Goal: Task Accomplishment & Management: Complete application form

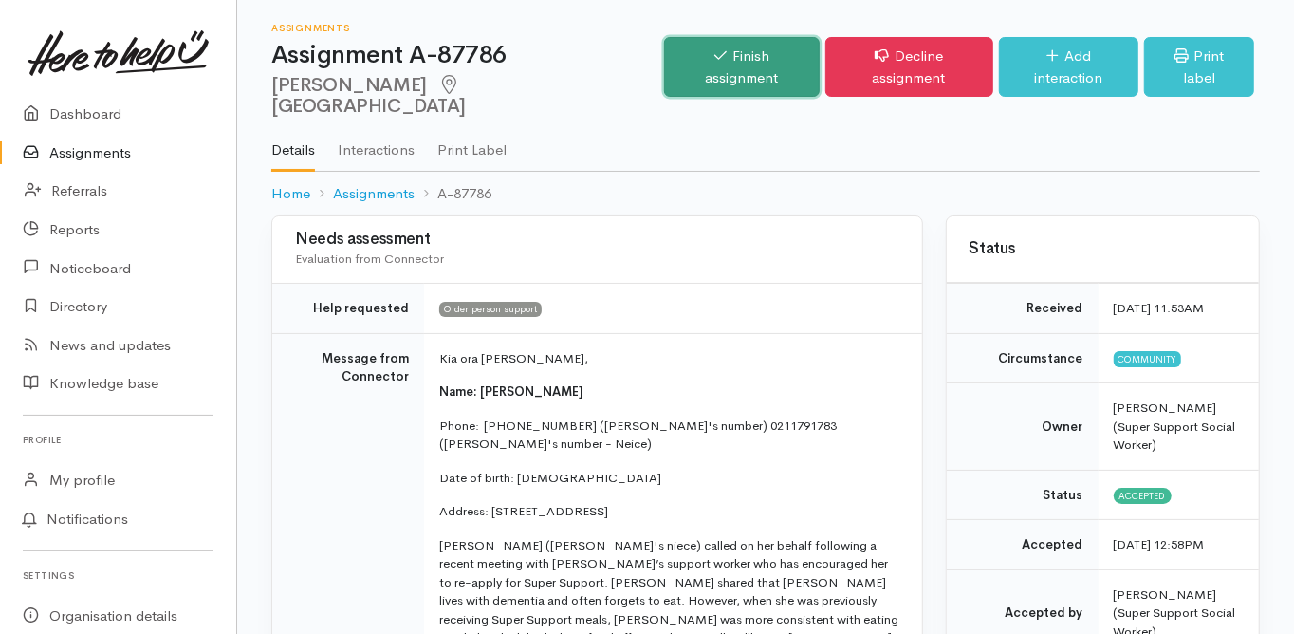
click at [697, 63] on link "Finish assignment" at bounding box center [741, 67] width 155 height 60
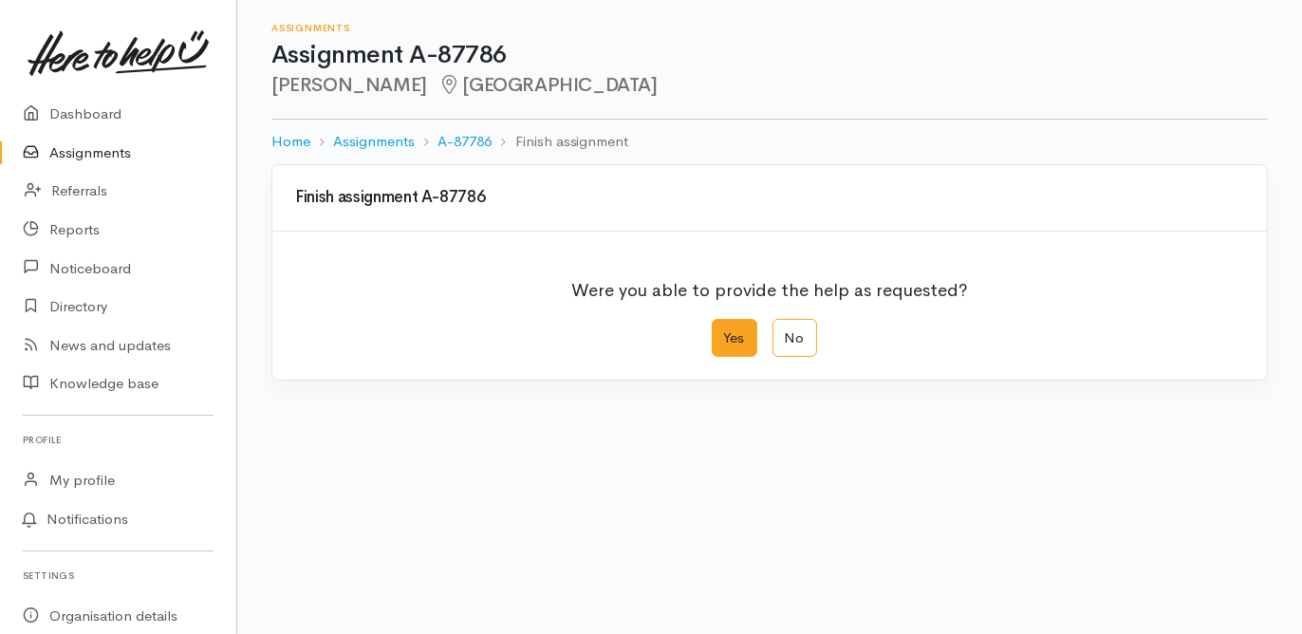
click at [721, 347] on label "Yes" at bounding box center [735, 338] width 46 height 39
click at [721, 331] on input "Yes" at bounding box center [718, 325] width 12 height 12
radio input "true"
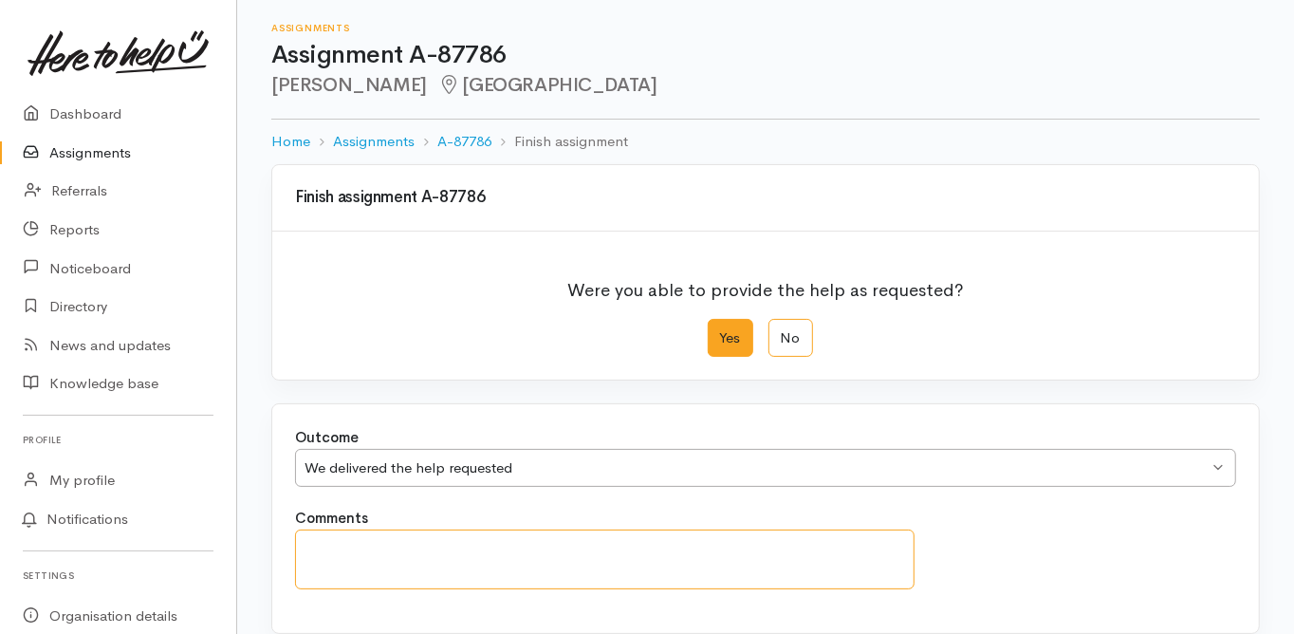
click at [348, 553] on textarea "Comments" at bounding box center [605, 559] width 620 height 60
click at [523, 544] on textarea "No other support needed as her neice is supporting going forward." at bounding box center [605, 558] width 620 height 59
click at [767, 541] on textarea "No other support needed as her niece is supporting going forward." at bounding box center [605, 558] width 620 height 59
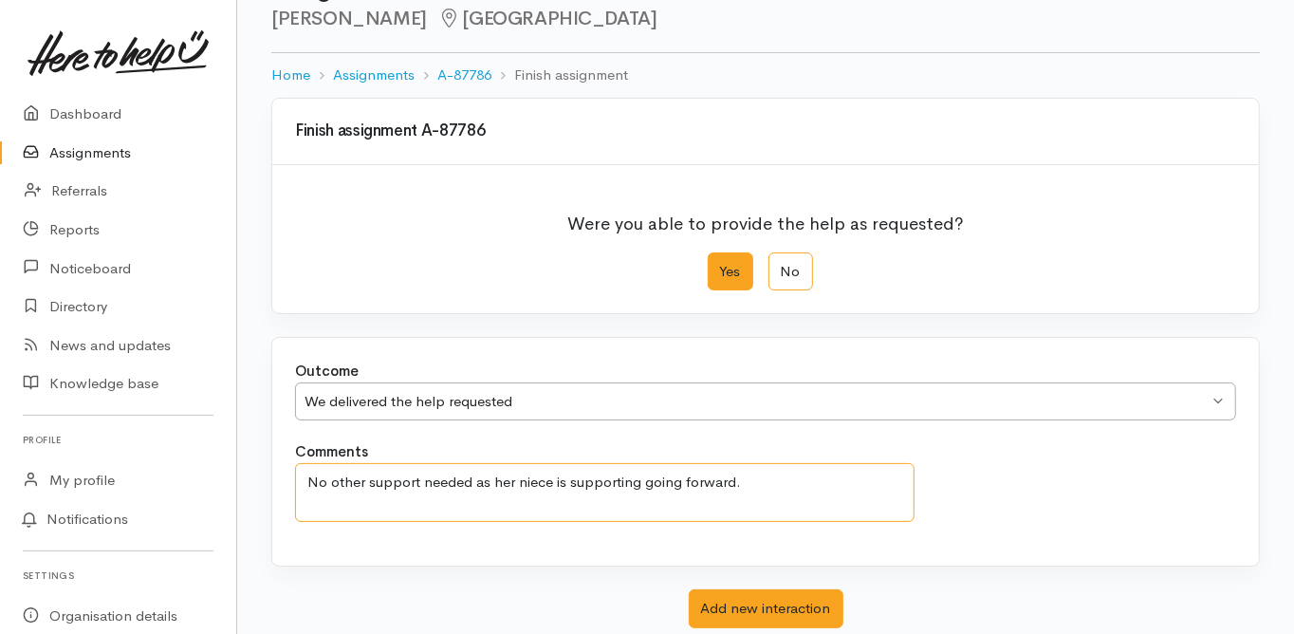
scroll to position [152, 0]
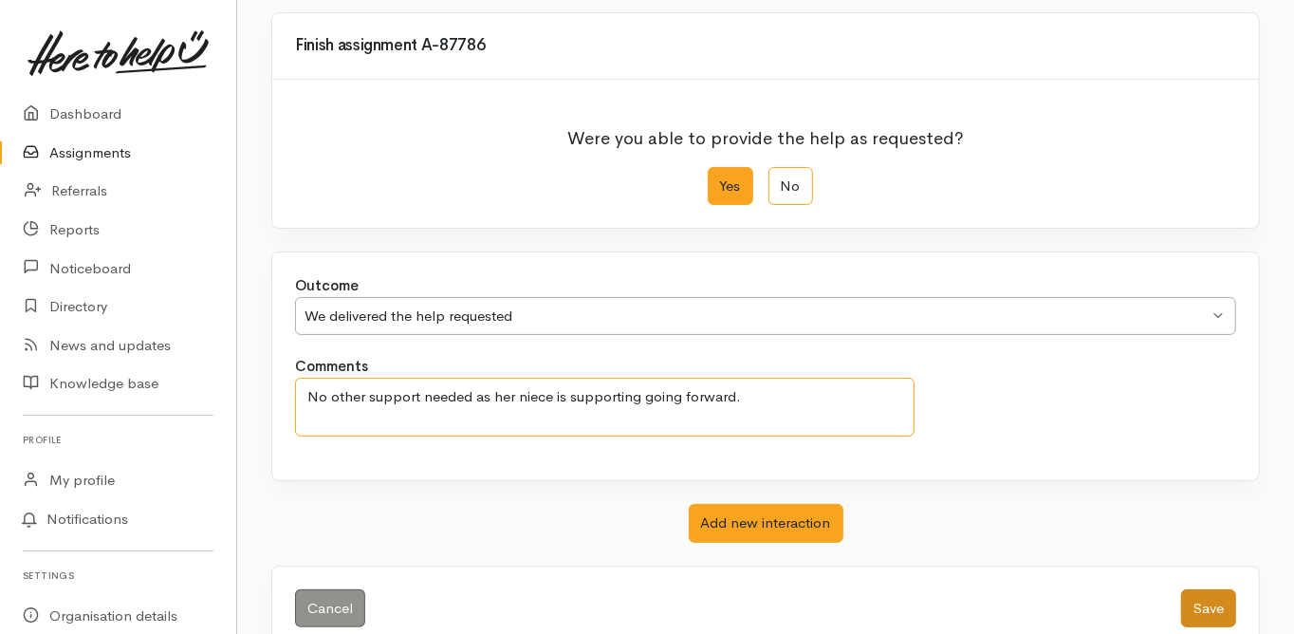
type textarea "No other support needed as her niece is supporting going forward."
click at [1203, 601] on button "Save" at bounding box center [1208, 608] width 55 height 39
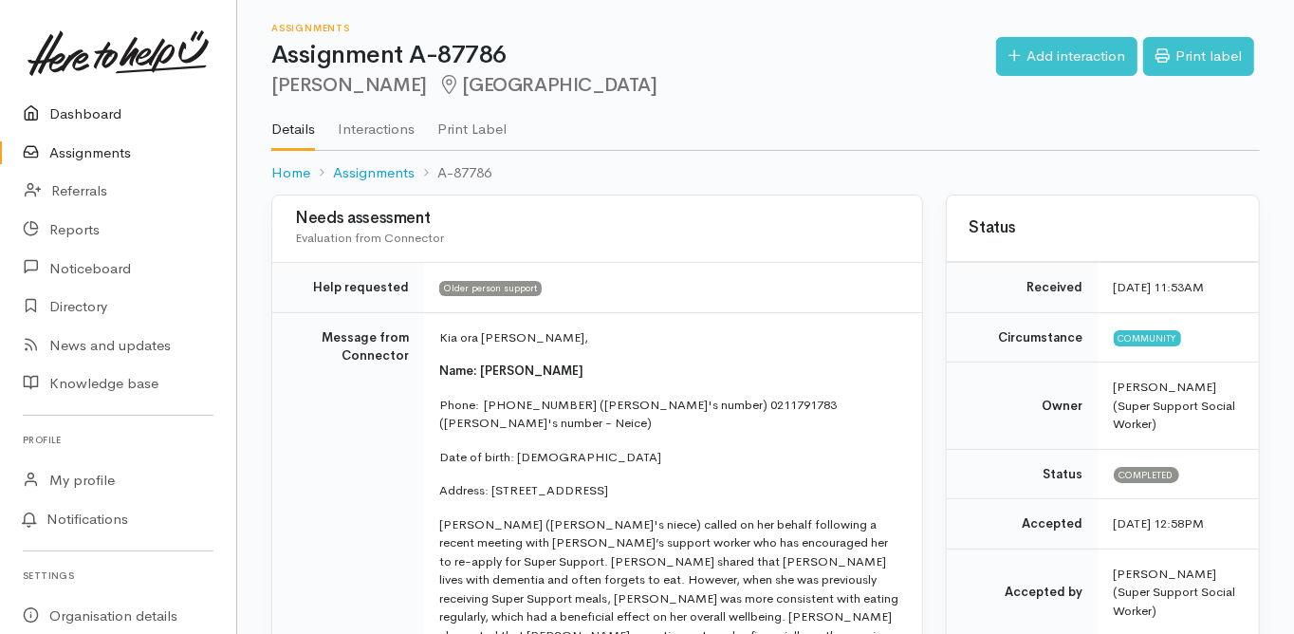
click at [97, 116] on link "Dashboard" at bounding box center [118, 114] width 236 height 39
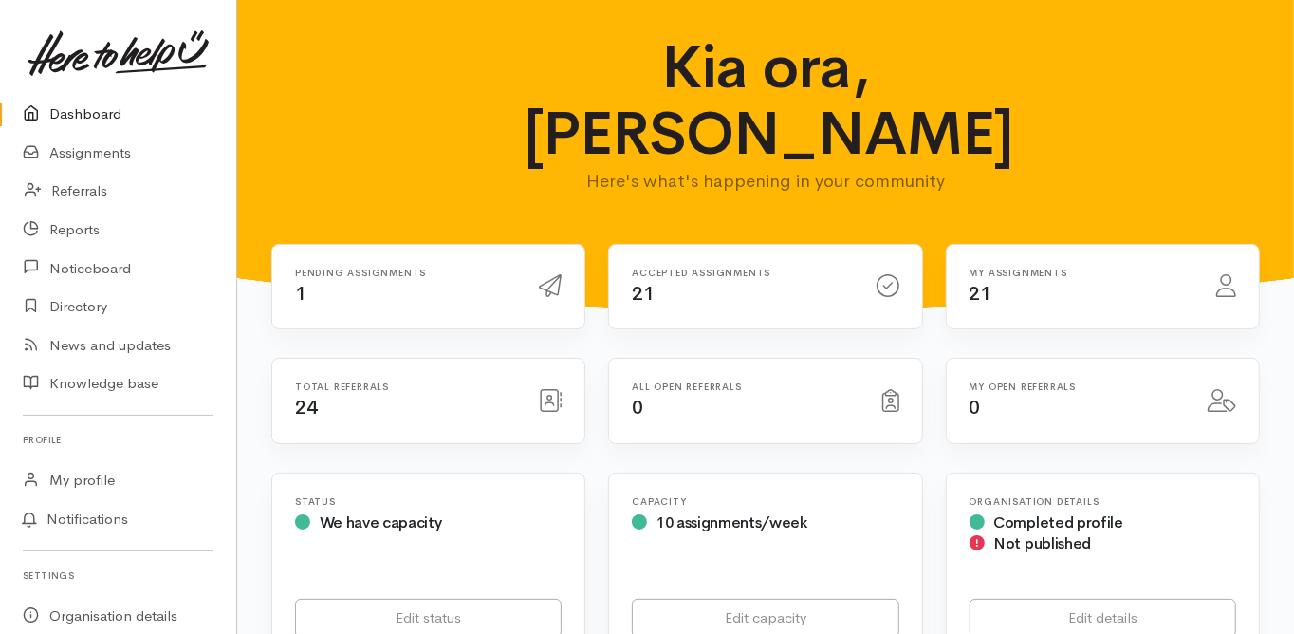
scroll to position [304, 0]
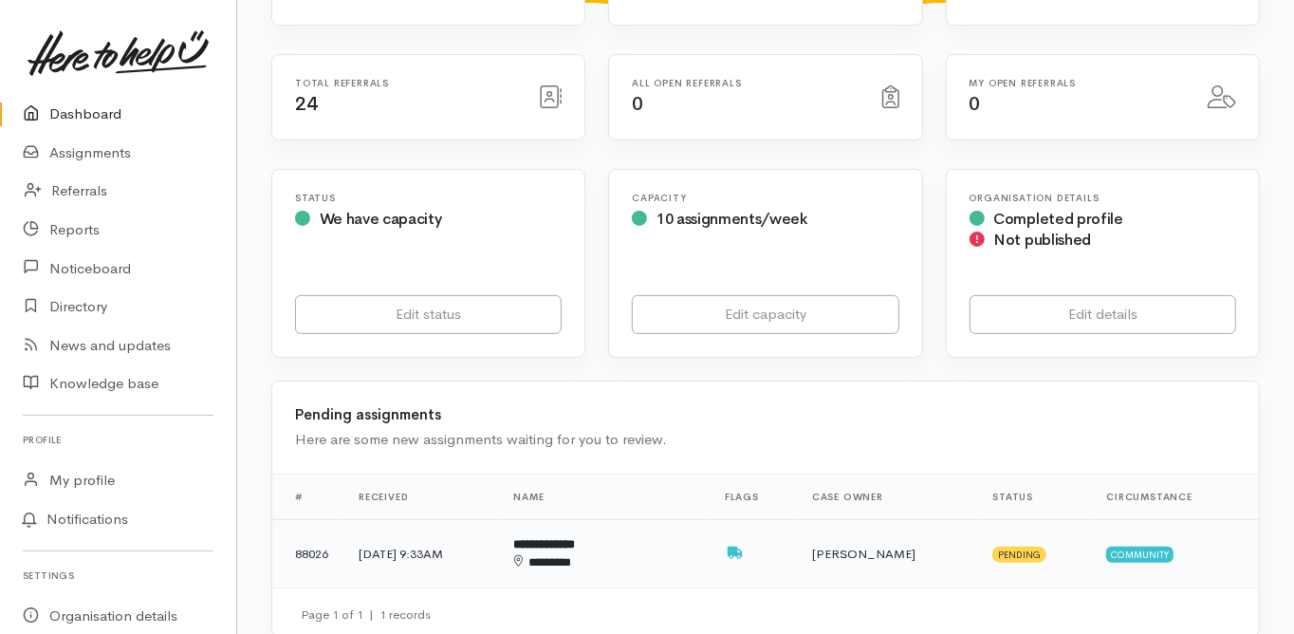
click at [576, 538] on b "**********" at bounding box center [545, 544] width 62 height 12
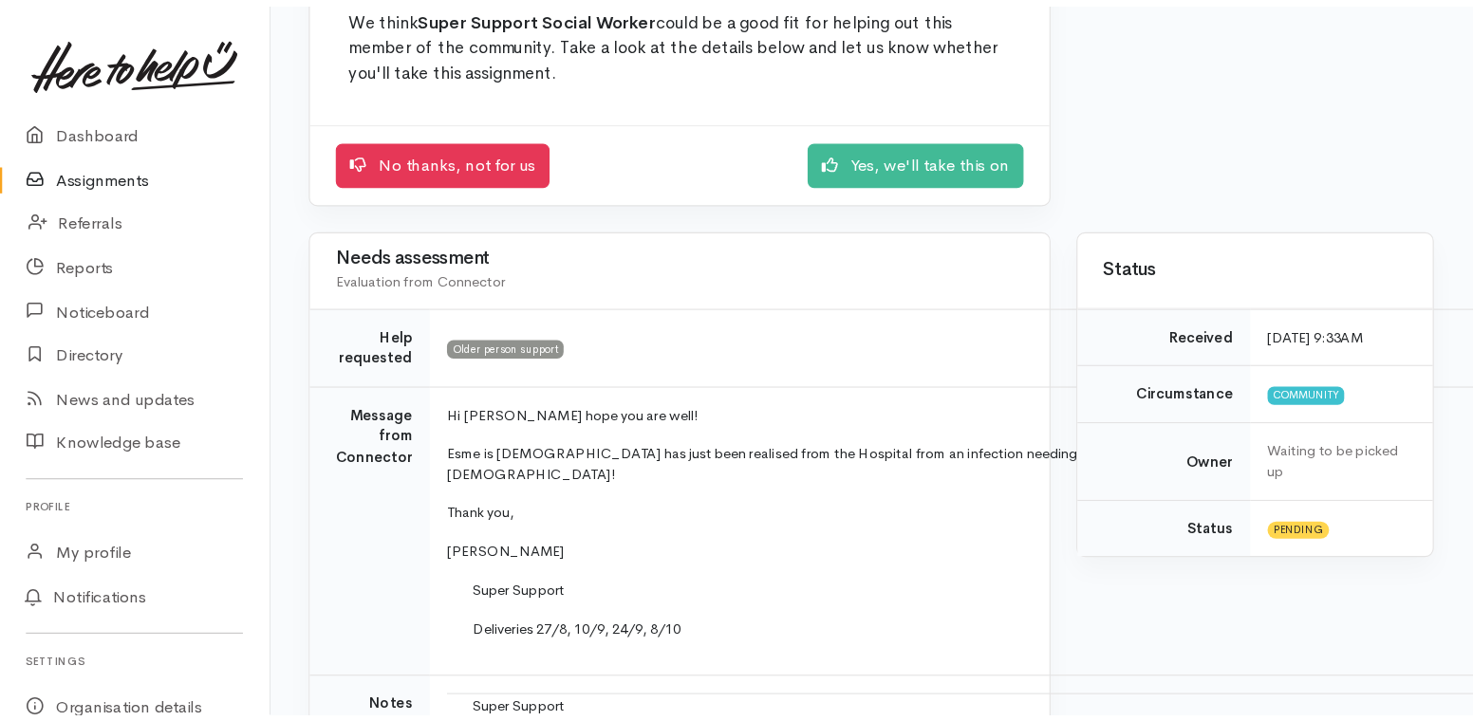
scroll to position [228, 0]
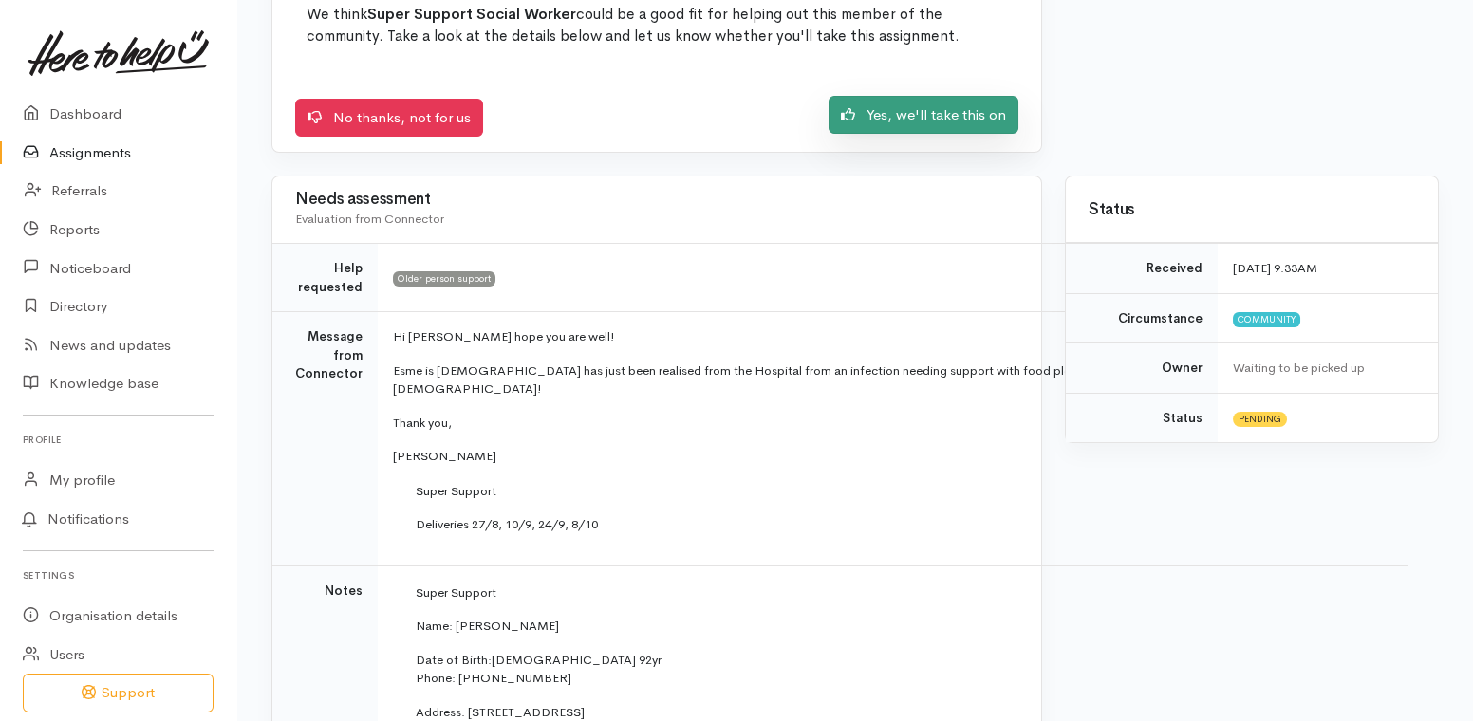
click at [891, 112] on link "Yes, we'll take this on" at bounding box center [923, 115] width 190 height 39
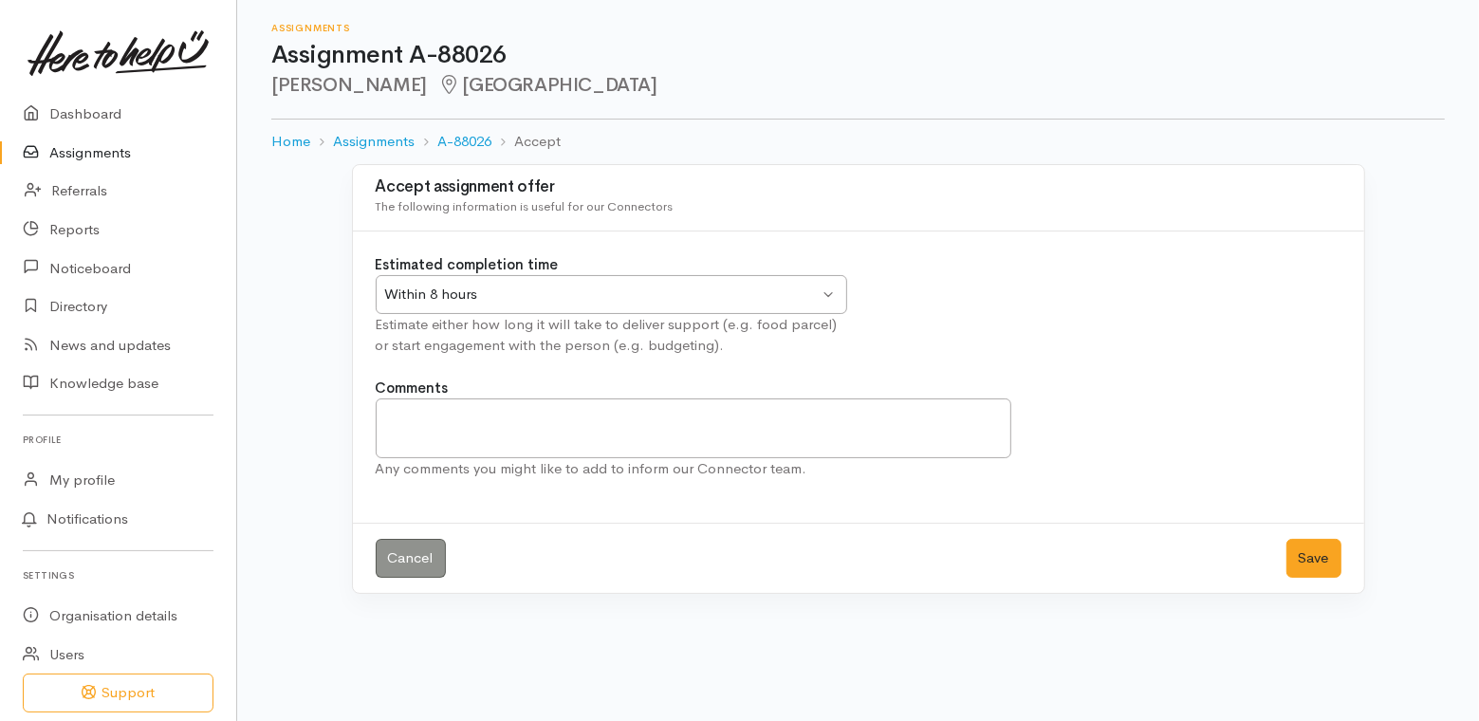
click at [473, 290] on div "Within 8 hours" at bounding box center [602, 295] width 435 height 22
click at [1300, 561] on button "Save" at bounding box center [1314, 558] width 55 height 39
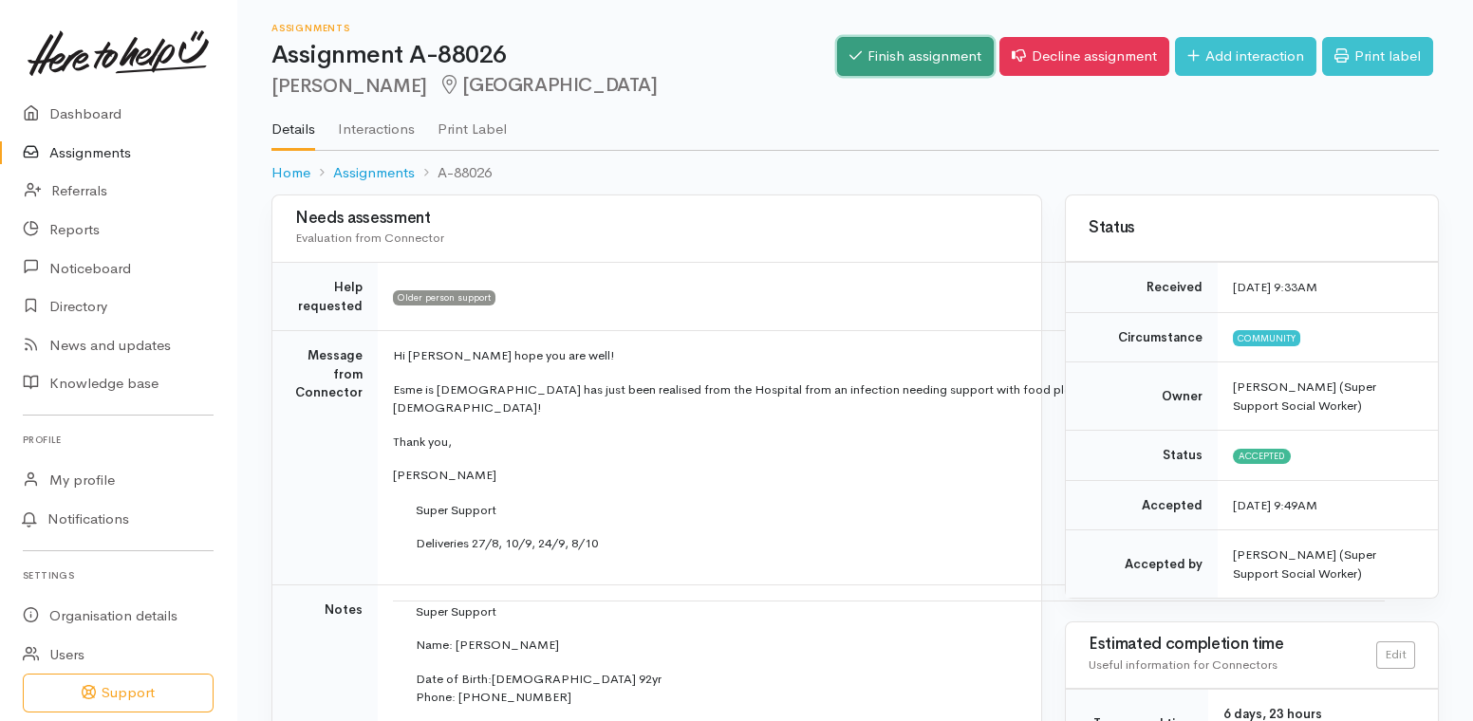
click at [895, 52] on link "Finish assignment" at bounding box center [915, 56] width 157 height 39
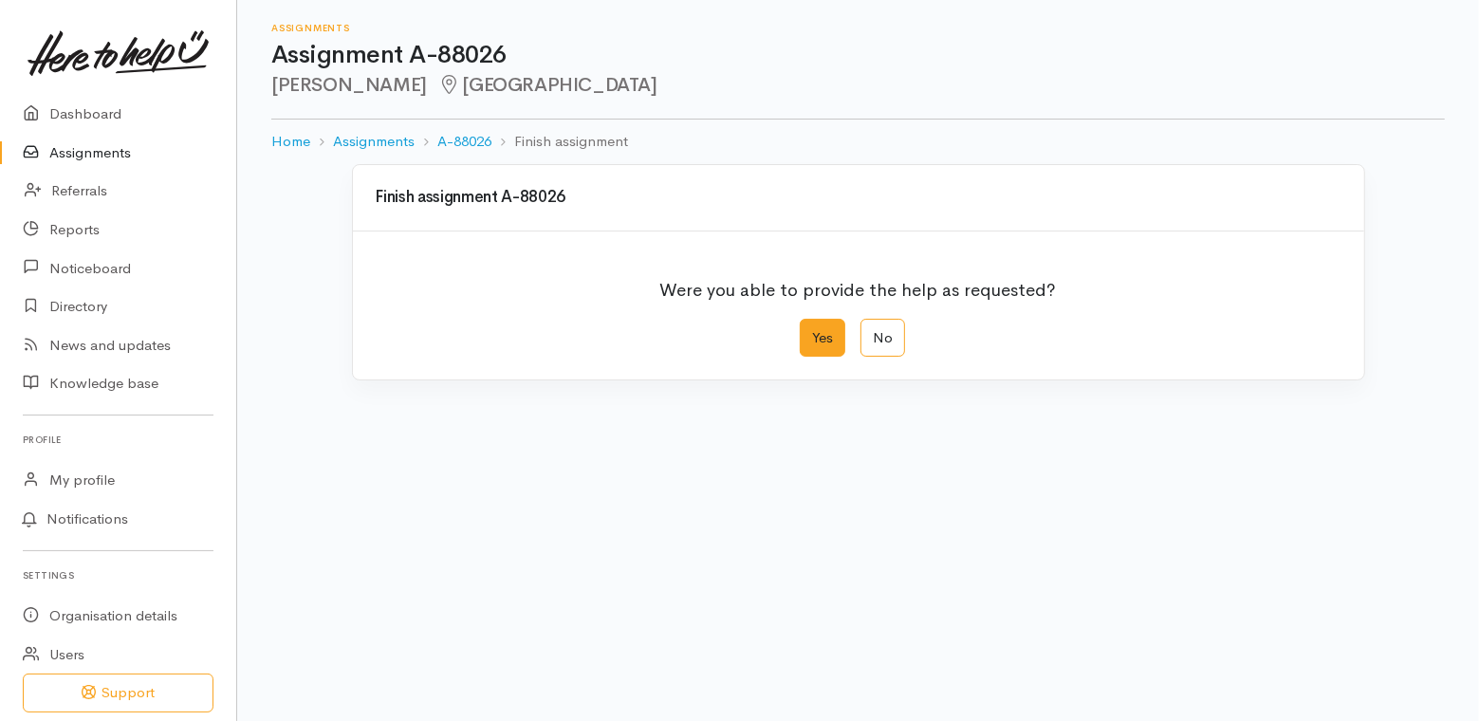
click at [818, 332] on label "Yes" at bounding box center [823, 338] width 46 height 39
click at [812, 331] on input "Yes" at bounding box center [806, 325] width 12 height 12
radio input "true"
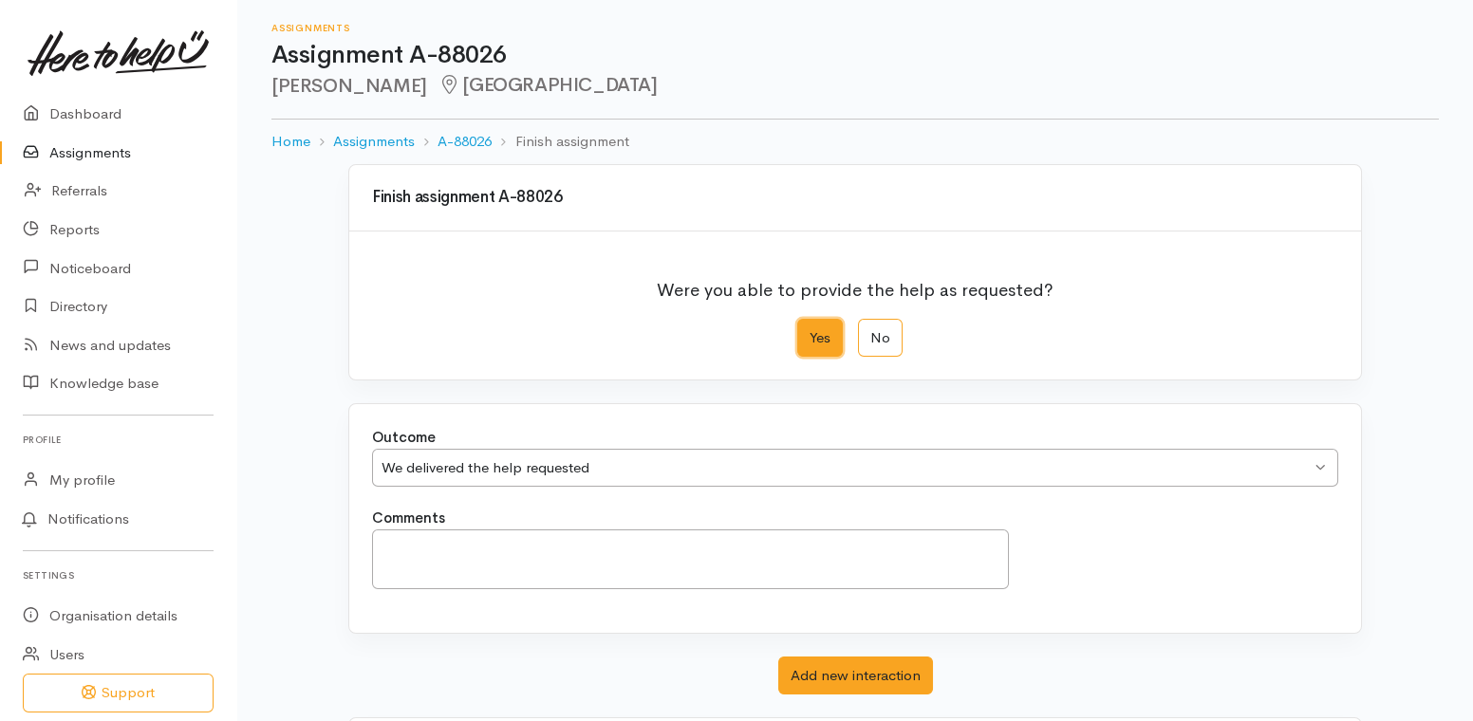
click at [494, 473] on div "We delivered the help requested" at bounding box center [845, 468] width 929 height 22
click at [491, 550] on textarea "Comments" at bounding box center [690, 559] width 637 height 60
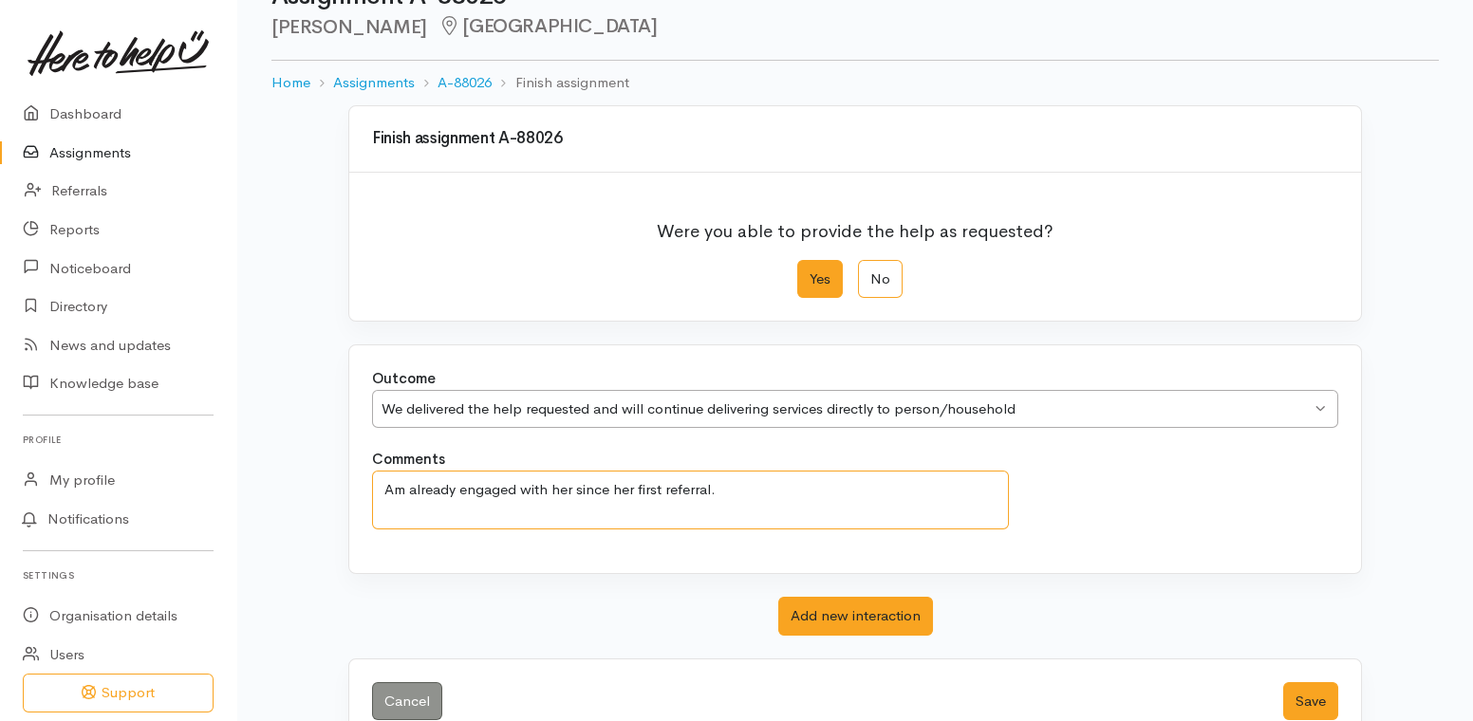
scroll to position [85, 0]
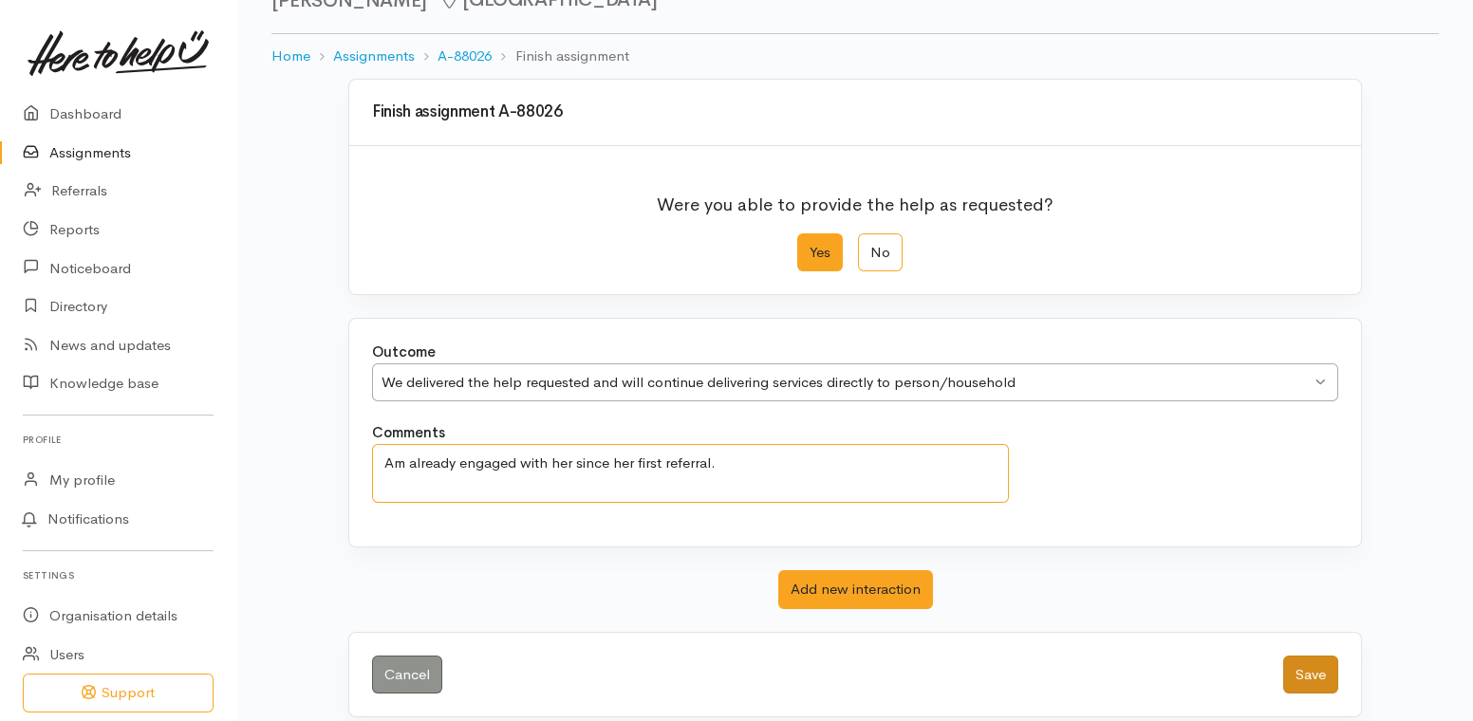
type textarea "Am already engaged with her since her first referral."
click at [1296, 669] on button "Save" at bounding box center [1310, 675] width 55 height 39
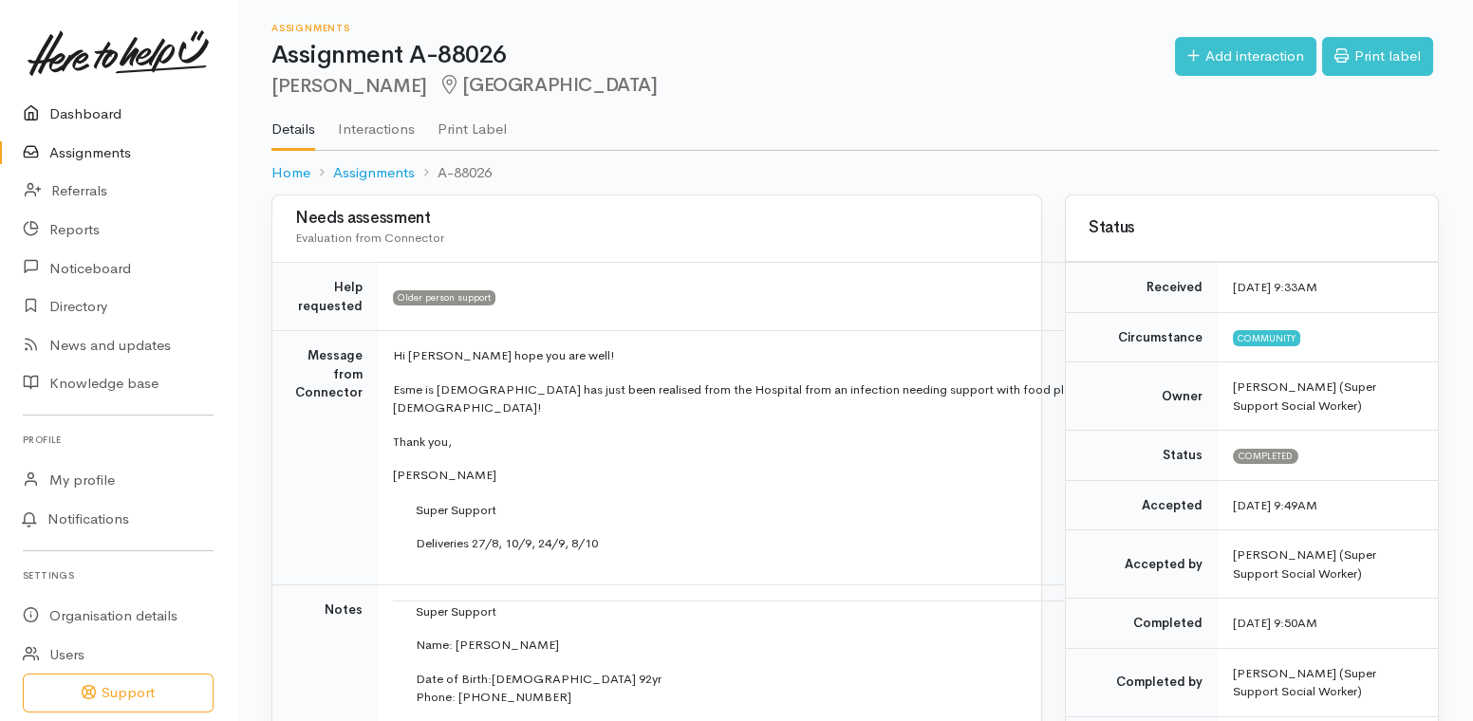
click at [93, 113] on link "Dashboard" at bounding box center [118, 114] width 236 height 39
